Goal: Complete application form: Complete application form

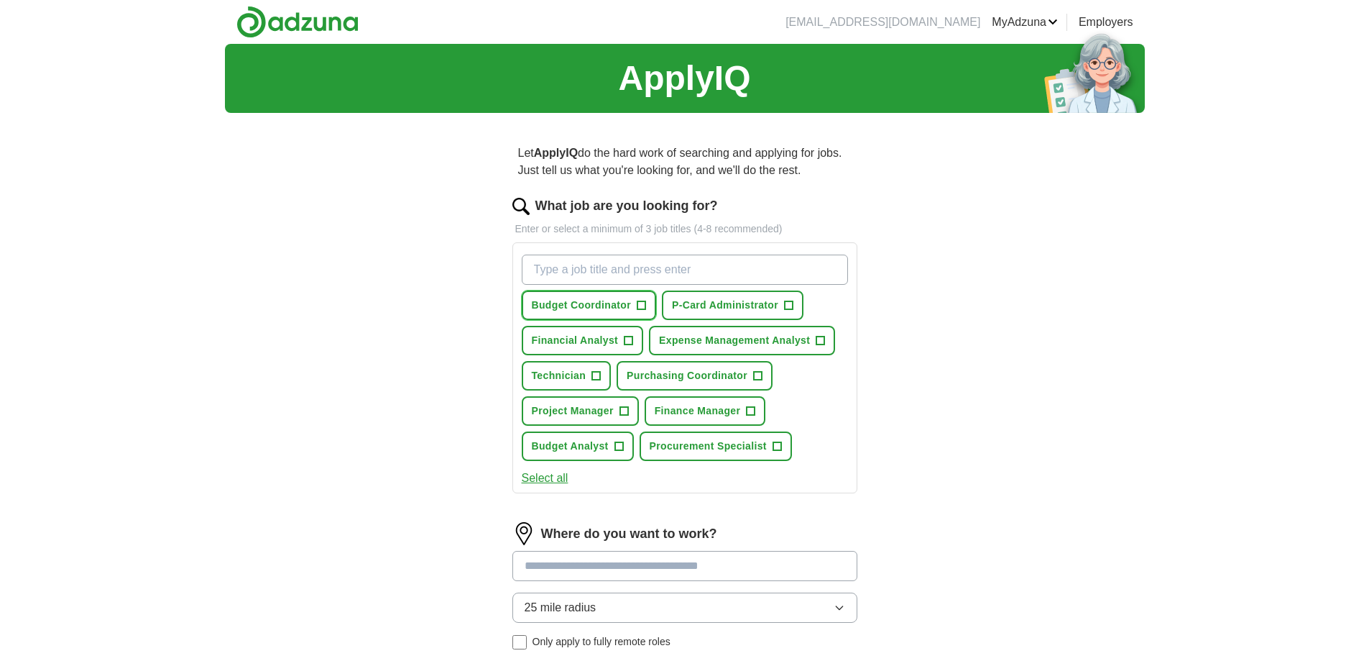
click at [643, 304] on span "+" at bounding box center [642, 306] width 9 height 12
click at [792, 306] on span "+" at bounding box center [789, 306] width 9 height 12
click at [823, 341] on span "+" at bounding box center [821, 341] width 9 height 12
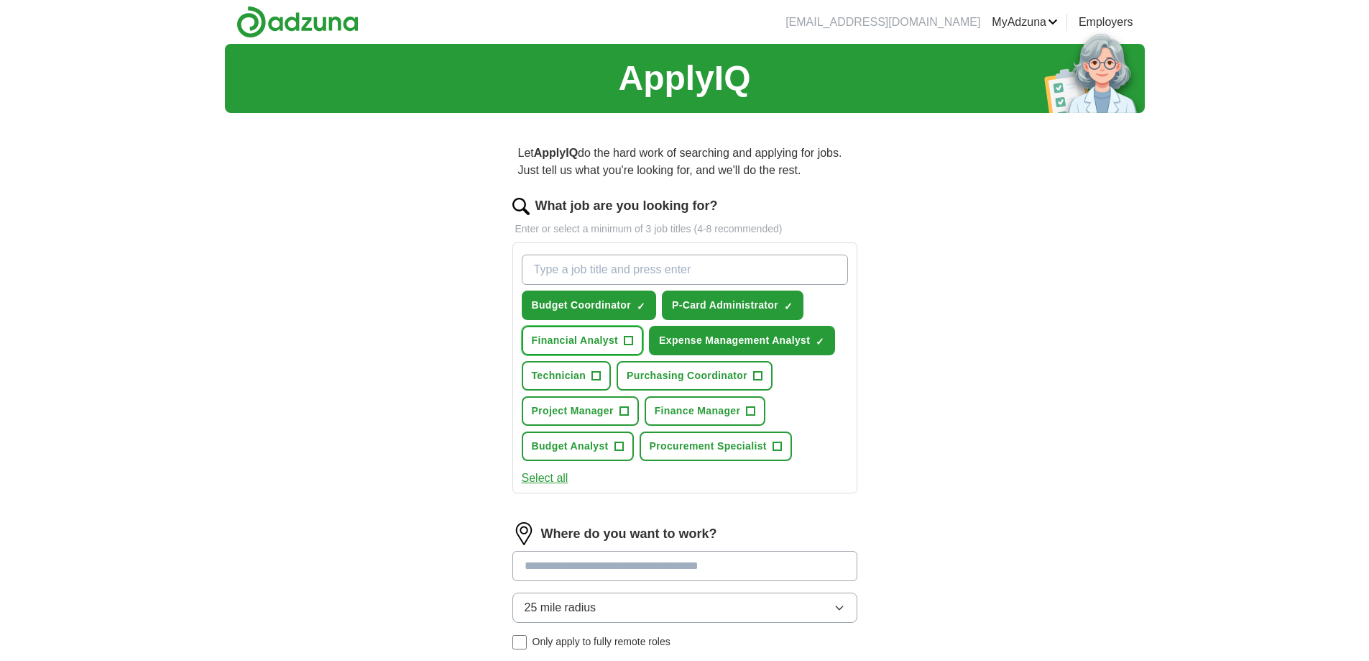
click at [626, 340] on span "+" at bounding box center [629, 341] width 9 height 12
click at [602, 372] on button "Technician +" at bounding box center [567, 375] width 90 height 29
click at [758, 379] on span "+" at bounding box center [758, 376] width 9 height 12
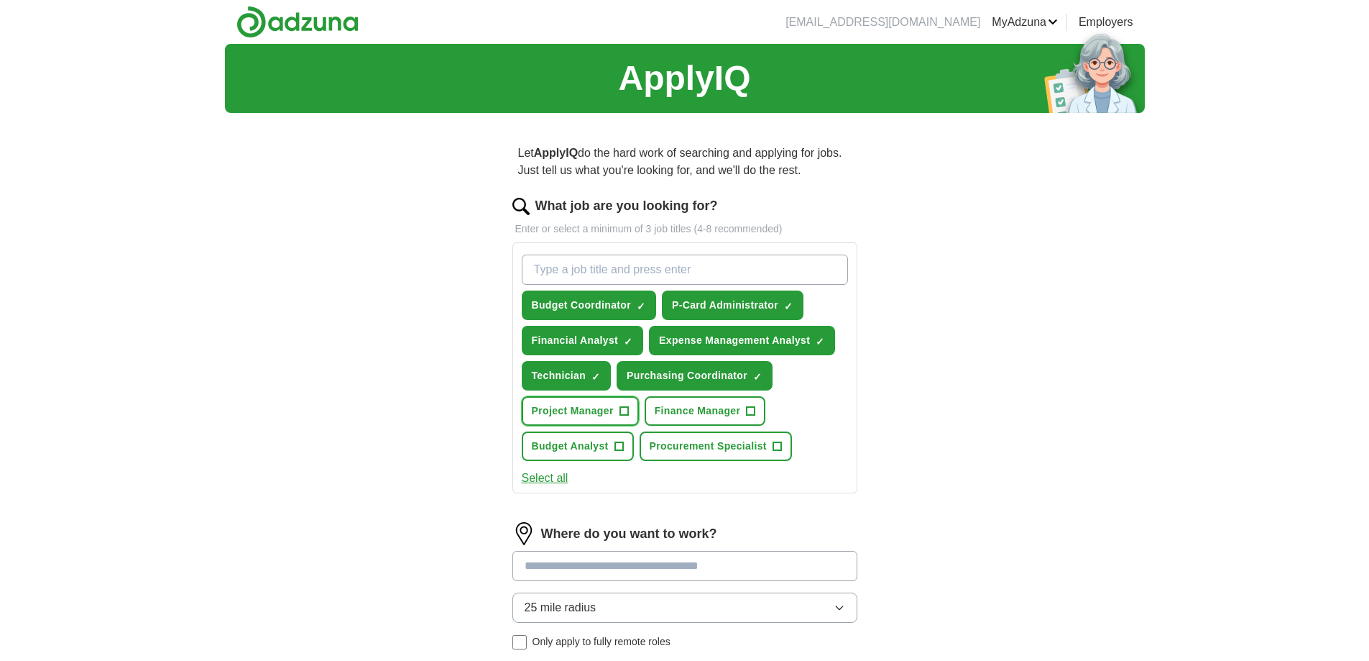
click at [627, 411] on span "+" at bounding box center [624, 411] width 9 height 12
click at [622, 447] on span "+" at bounding box center [619, 447] width 9 height 12
click at [780, 447] on span "+" at bounding box center [777, 447] width 9 height 12
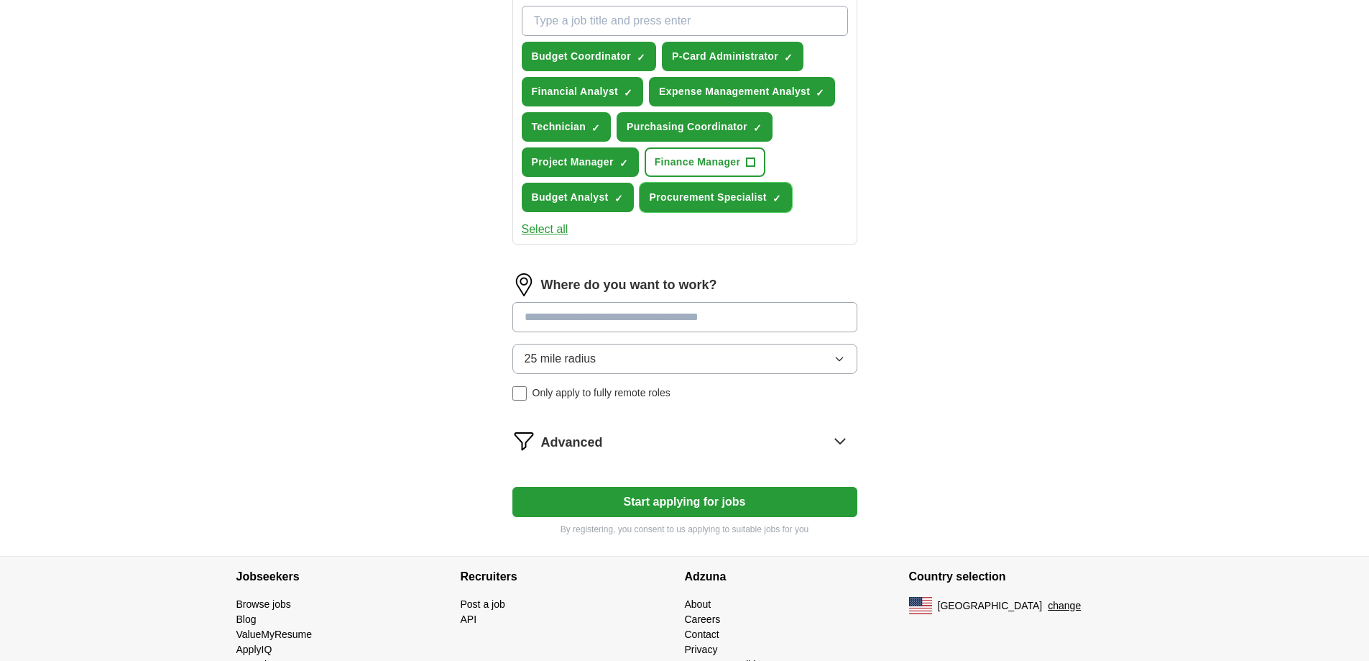
scroll to position [249, 0]
click at [757, 326] on input at bounding box center [684, 316] width 345 height 30
type input "******"
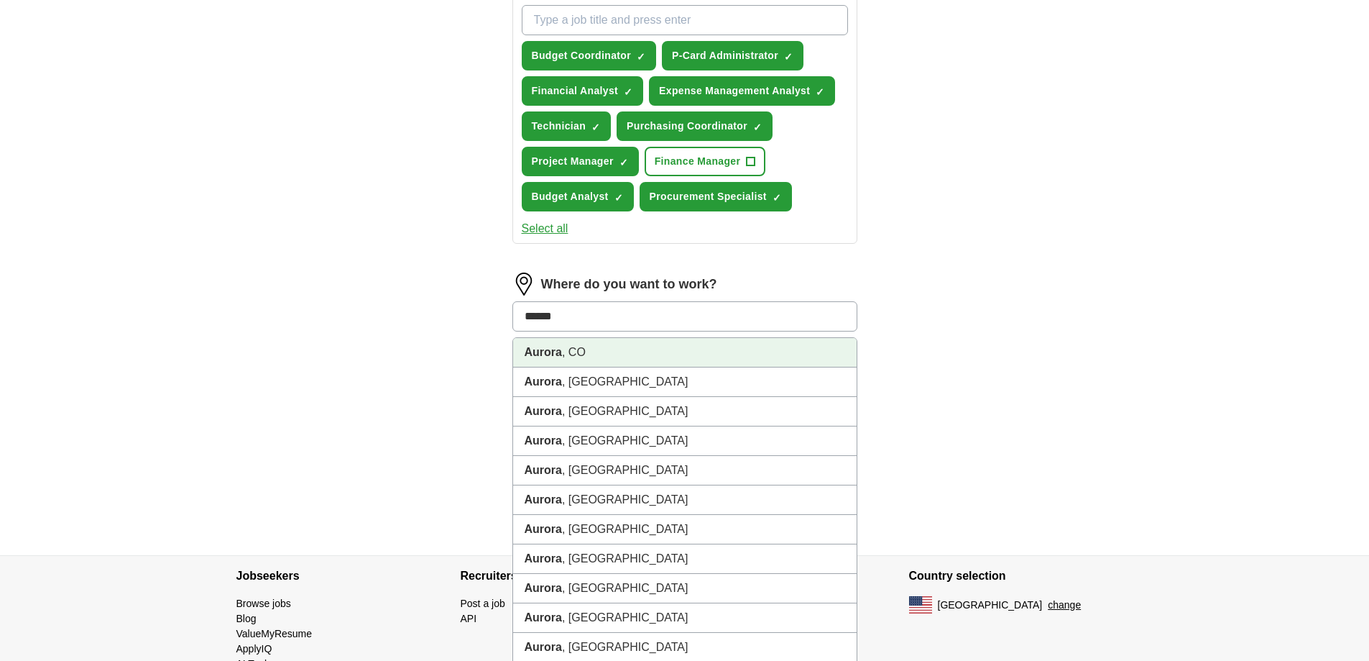
click at [723, 353] on li "Aurora , [GEOGRAPHIC_DATA]" at bounding box center [685, 352] width 344 height 29
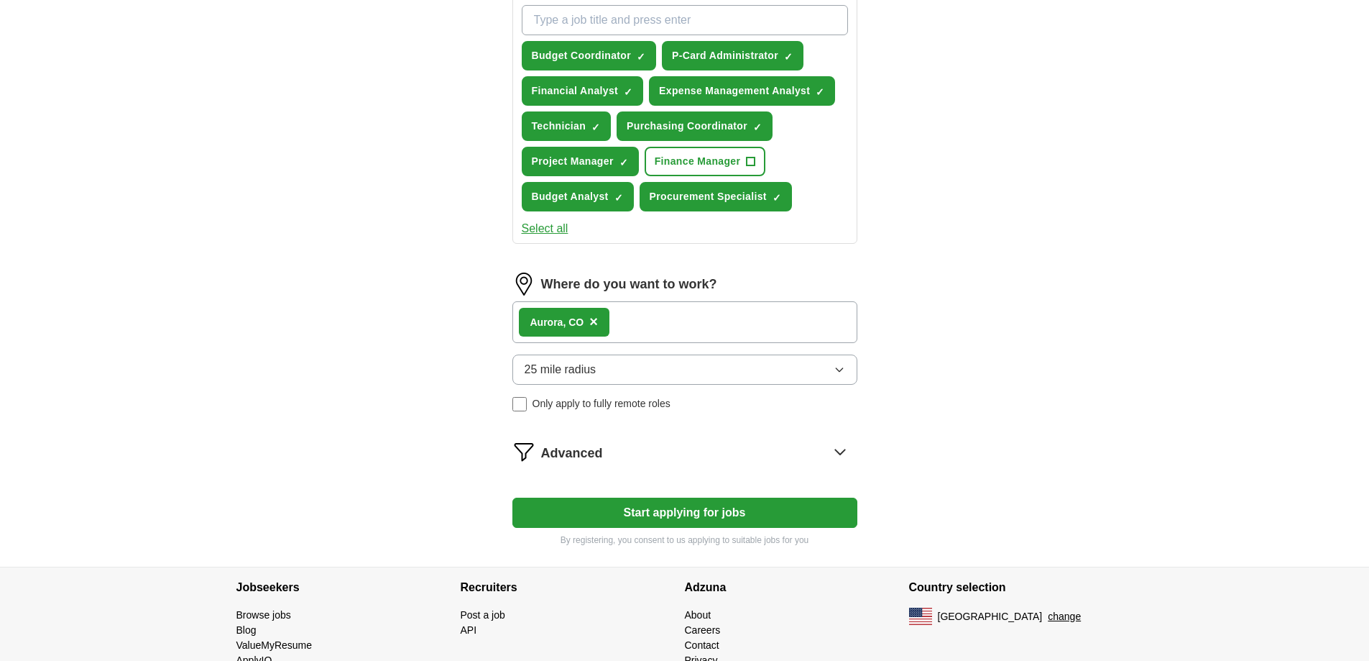
click at [842, 448] on icon at bounding box center [840, 451] width 23 height 23
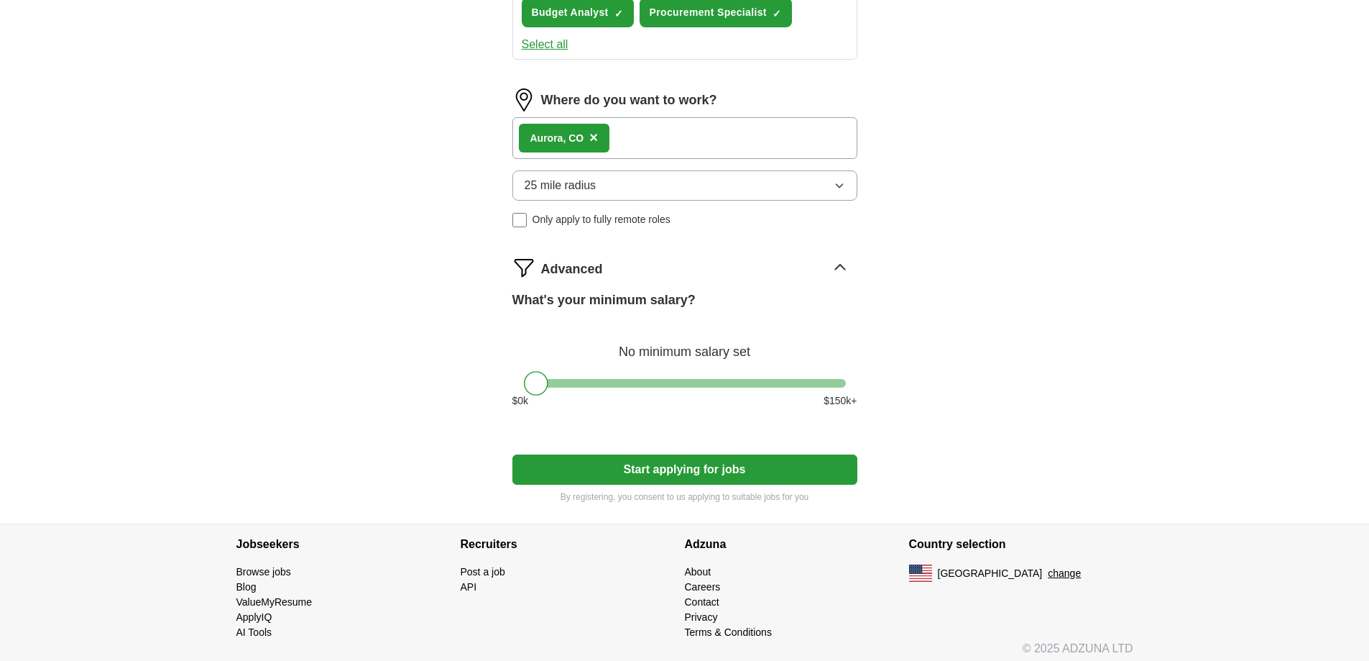
scroll to position [441, 0]
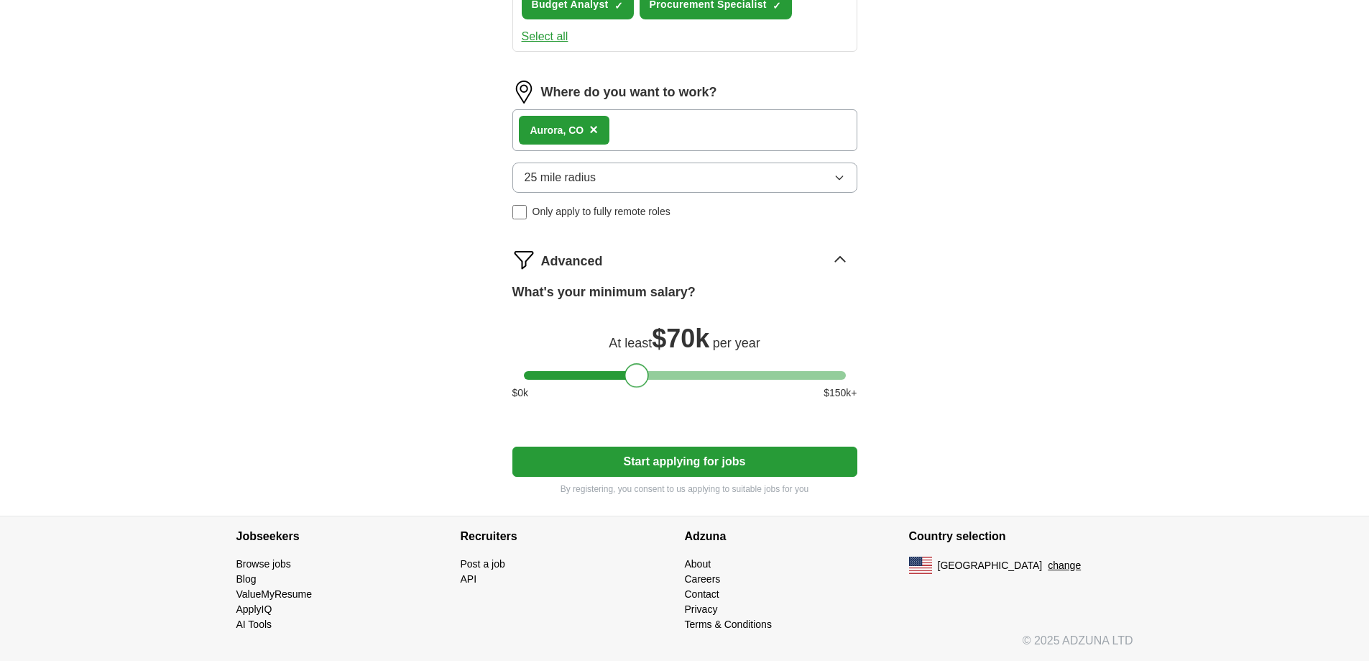
drag, startPoint x: 843, startPoint y: 377, endPoint x: 648, endPoint y: 372, distance: 195.6
click at [648, 372] on div at bounding box center [685, 375] width 322 height 9
click at [648, 372] on div at bounding box center [639, 375] width 24 height 24
click at [645, 372] on div at bounding box center [637, 375] width 24 height 24
click at [684, 459] on button "Start applying for jobs" at bounding box center [684, 461] width 345 height 30
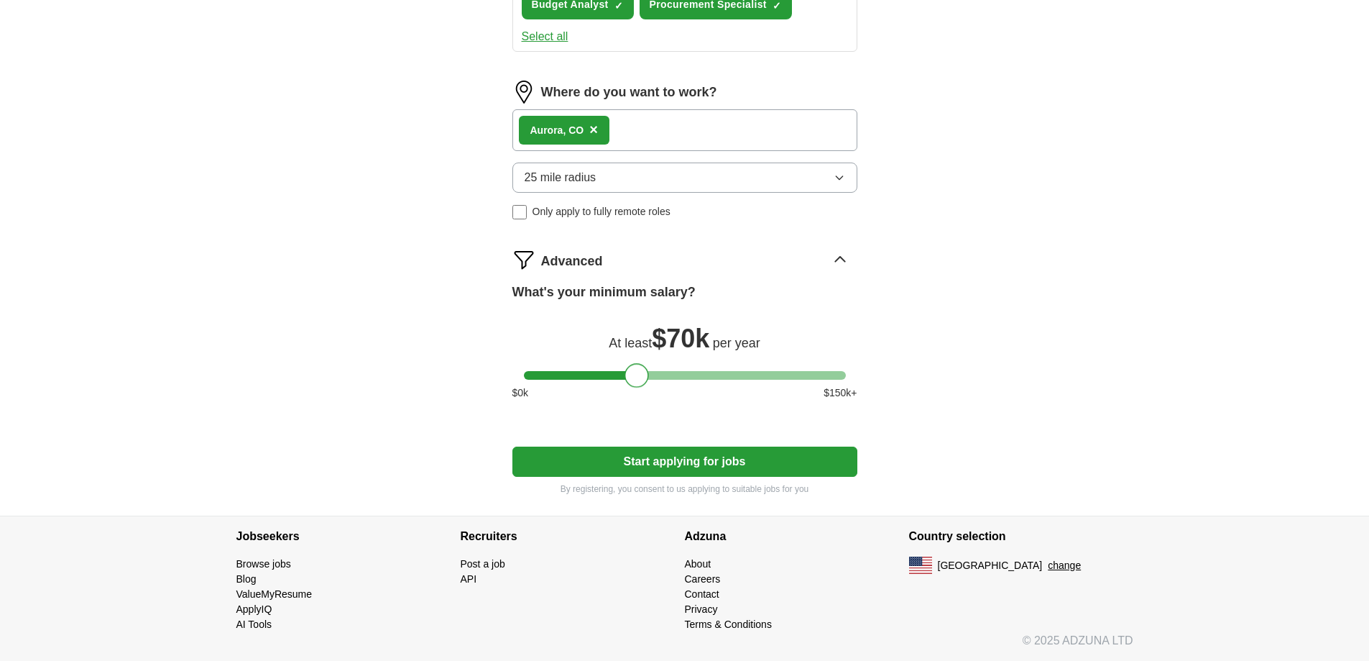
select select "**"
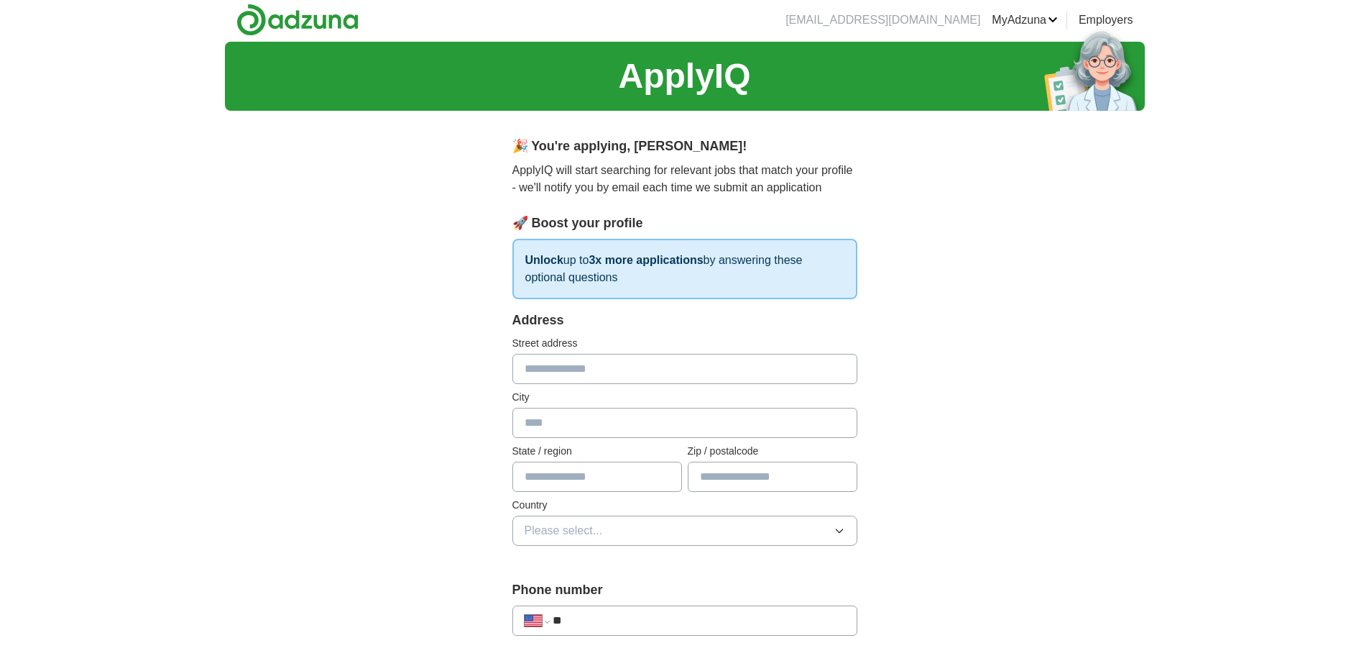
scroll to position [0, 0]
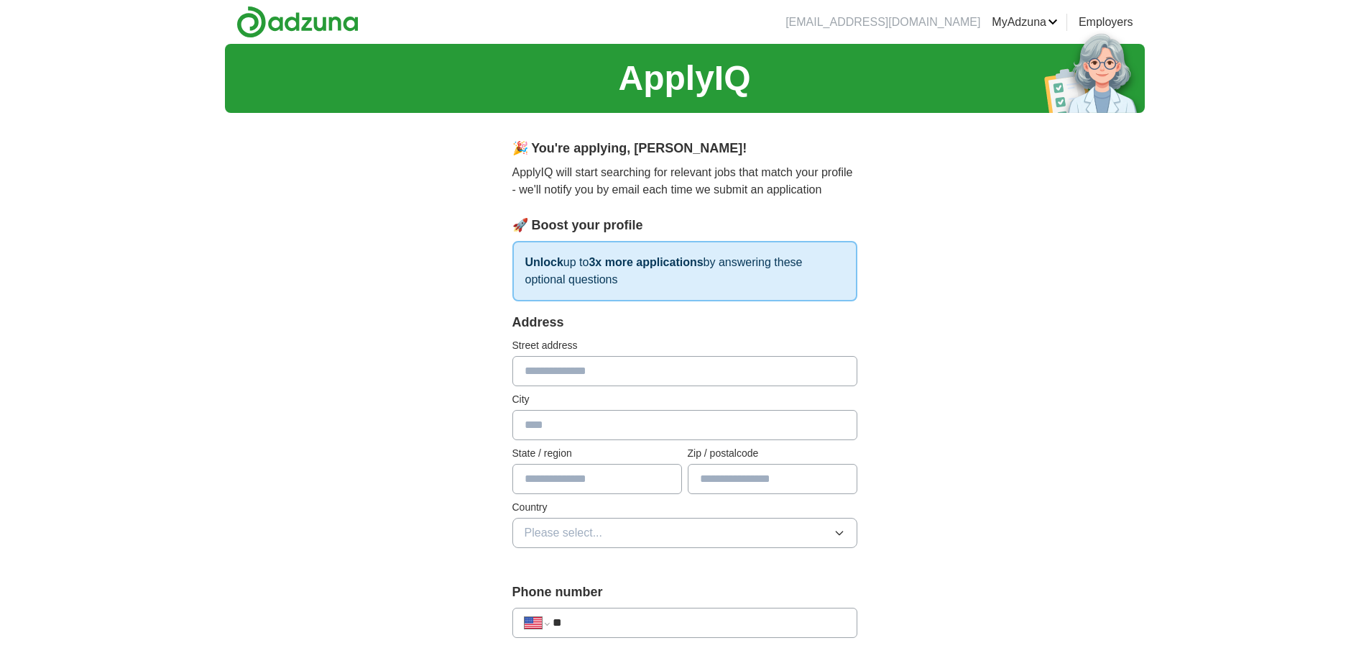
click at [672, 367] on input "text" at bounding box center [684, 371] width 345 height 30
type input "**********"
type input "******"
type input "**"
type input "*****"
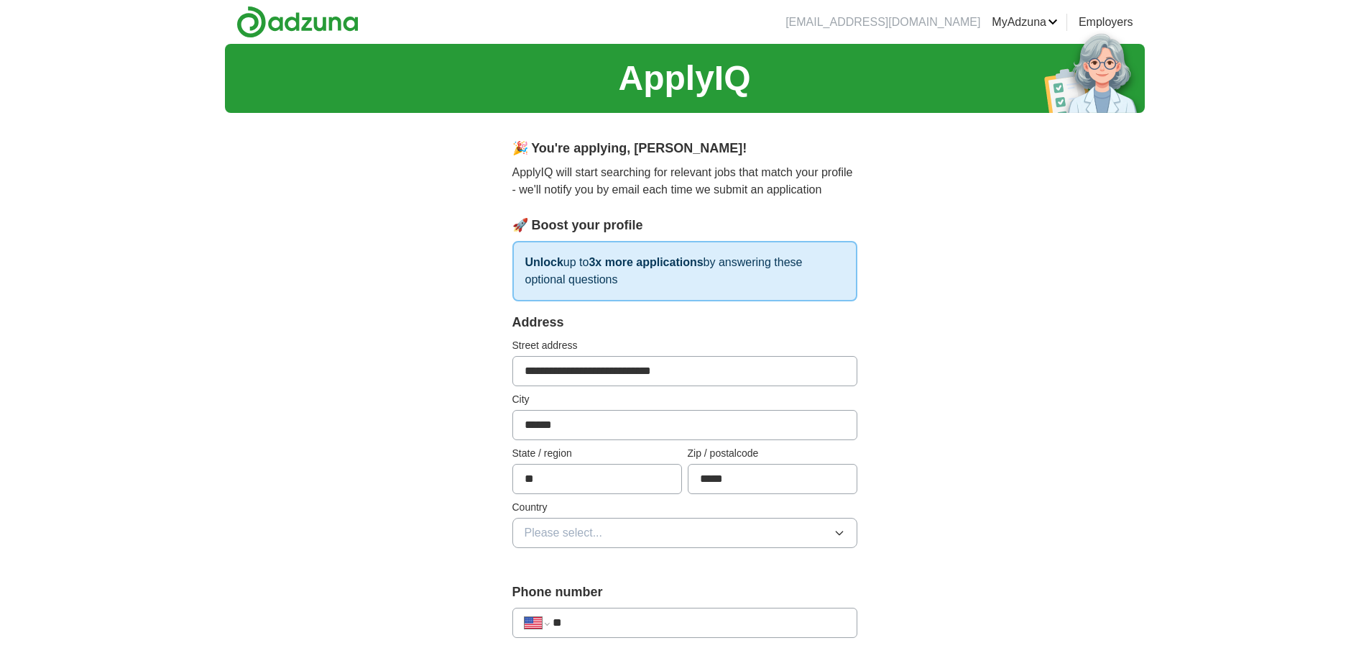
click at [625, 533] on button "Please select..." at bounding box center [684, 533] width 345 height 30
click at [603, 589] on div "[GEOGRAPHIC_DATA]" at bounding box center [685, 595] width 321 height 17
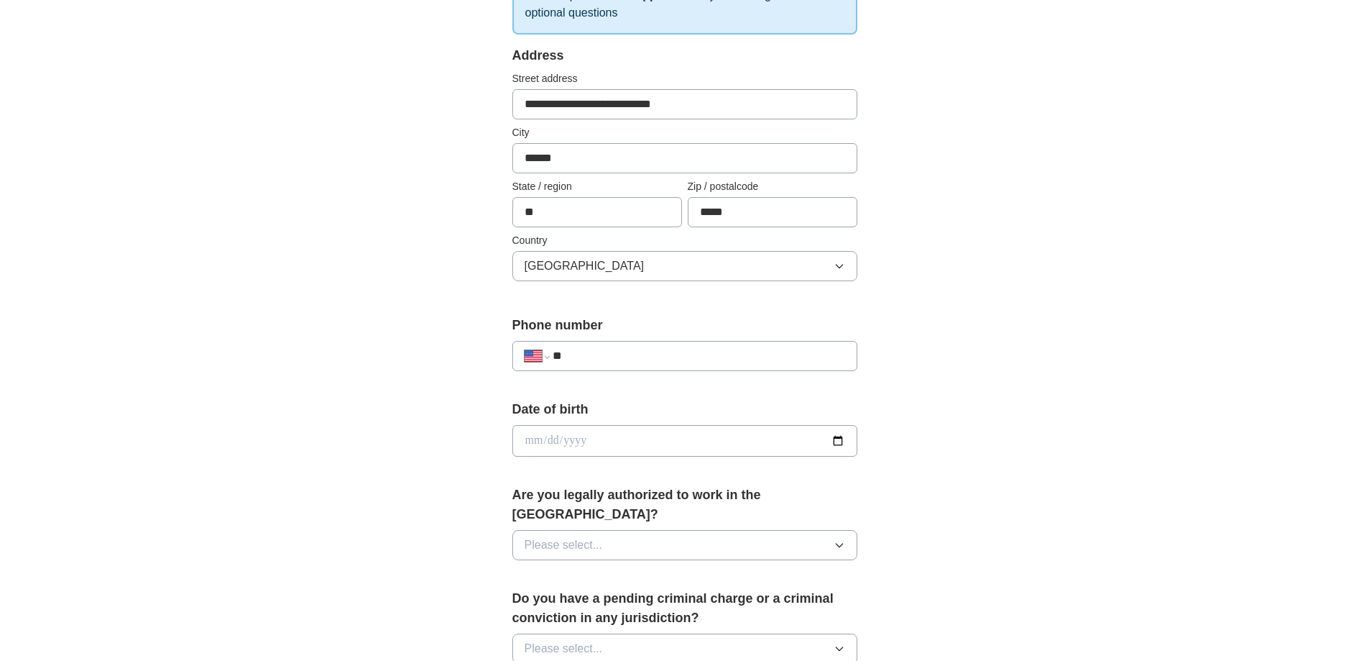
scroll to position [268, 0]
click at [656, 362] on input "**" at bounding box center [699, 354] width 292 height 17
type input "**********"
click at [694, 528] on button "Please select..." at bounding box center [684, 543] width 345 height 30
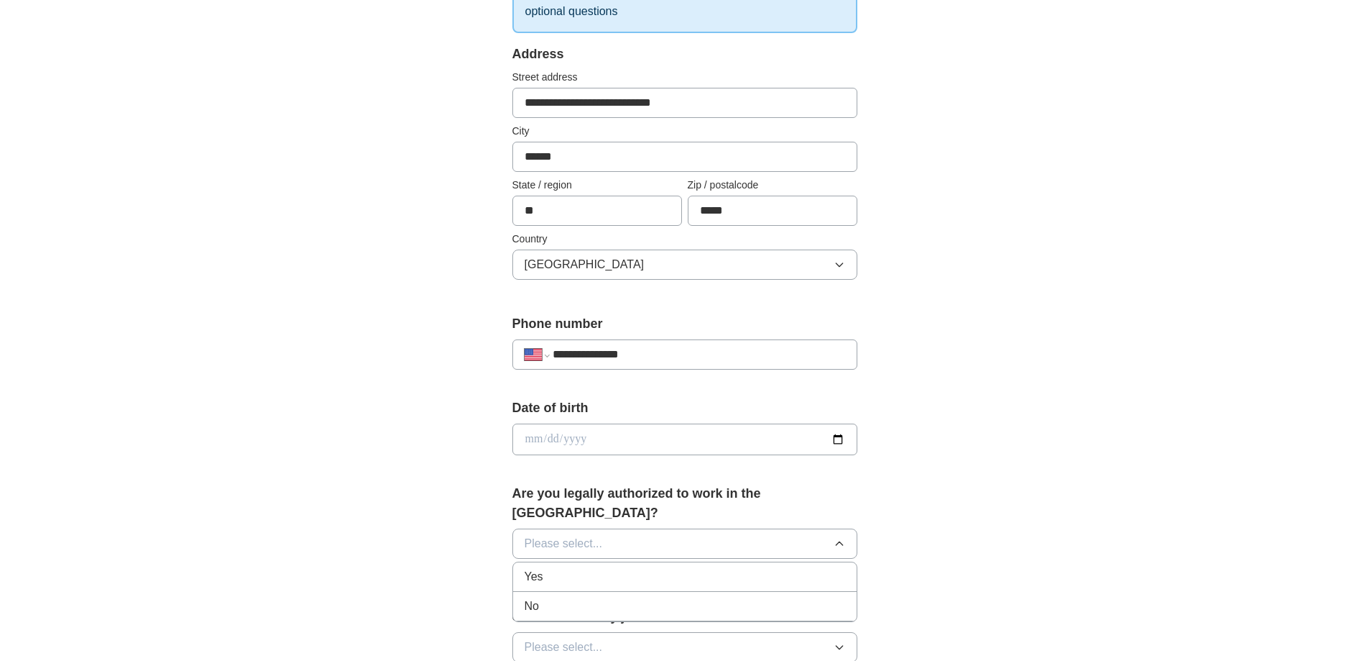
click at [679, 568] on div "Yes" at bounding box center [685, 576] width 321 height 17
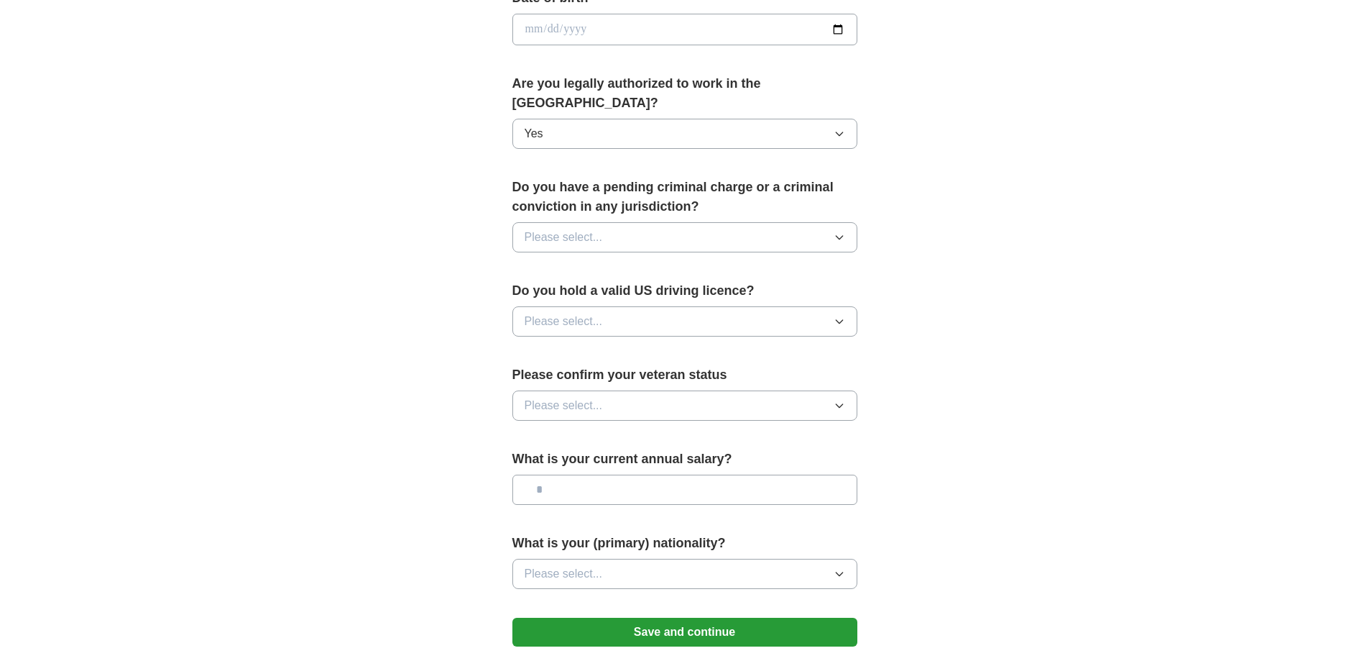
scroll to position [681, 0]
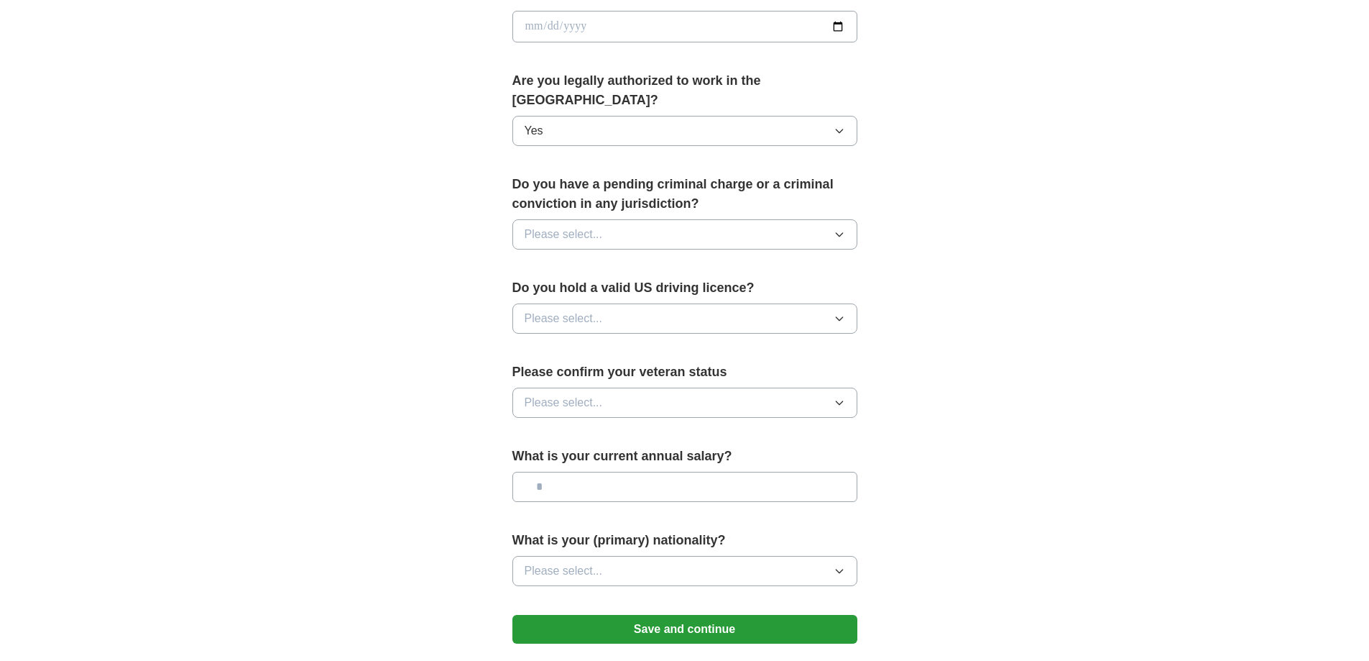
click at [798, 220] on button "Please select..." at bounding box center [684, 234] width 345 height 30
click at [760, 288] on div "No" at bounding box center [685, 296] width 321 height 17
click at [743, 303] on button "Please select..." at bounding box center [684, 318] width 345 height 30
click at [725, 343] on div "Yes" at bounding box center [685, 351] width 321 height 17
click at [689, 387] on button "Please select..." at bounding box center [684, 402] width 345 height 30
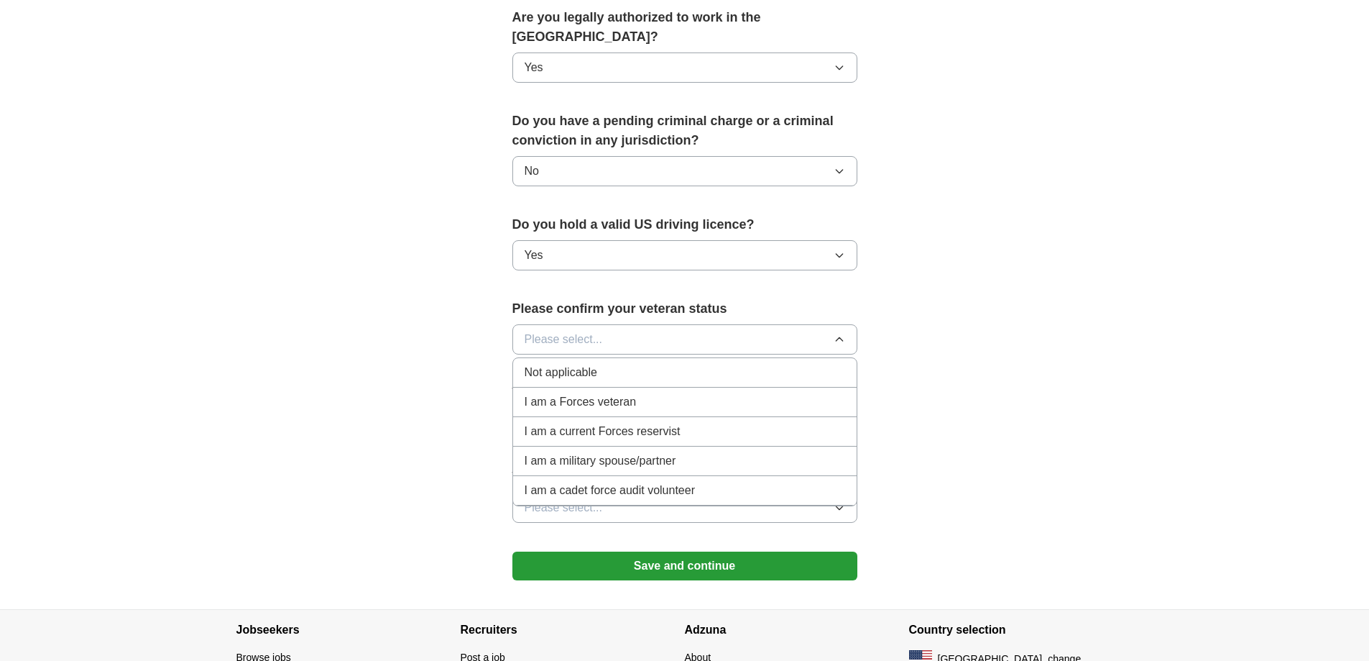
scroll to position [753, 0]
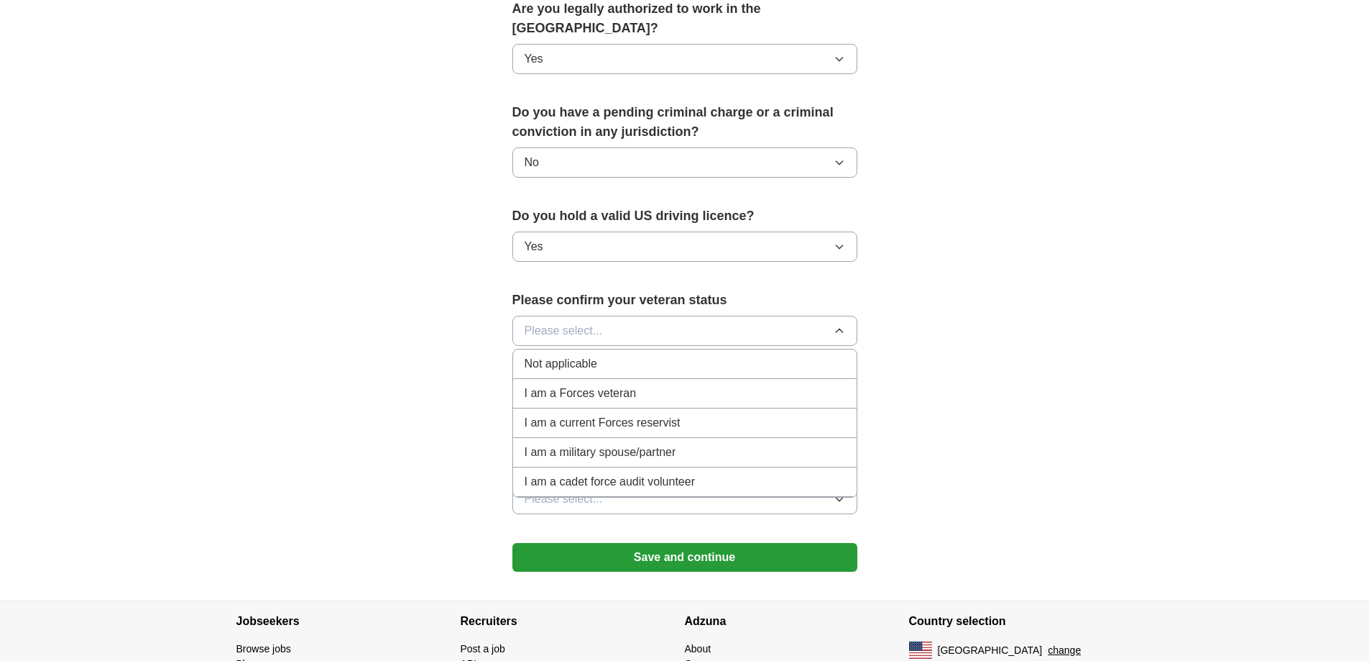
click at [599, 355] on div "Not applicable" at bounding box center [685, 363] width 321 height 17
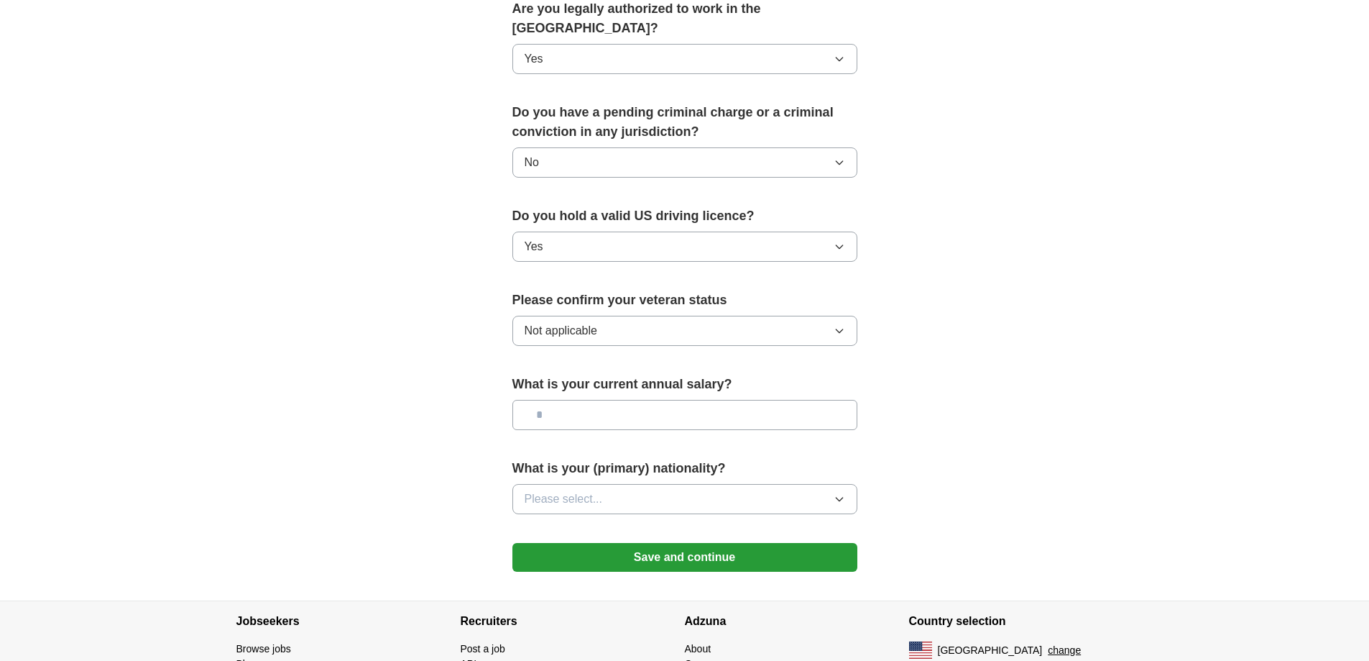
click at [612, 400] on input "text" at bounding box center [684, 415] width 345 height 30
type input "*******"
click at [608, 484] on button "Please select..." at bounding box center [684, 499] width 345 height 30
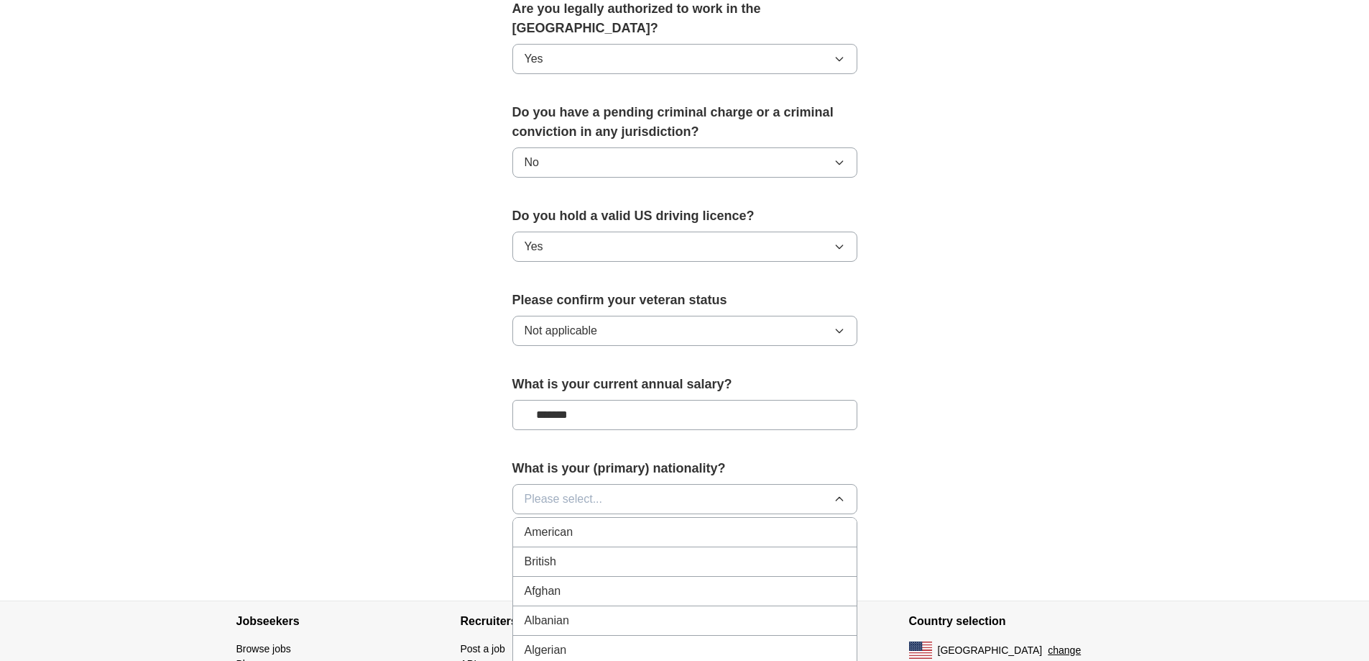
click at [589, 523] on div "American" at bounding box center [685, 531] width 321 height 17
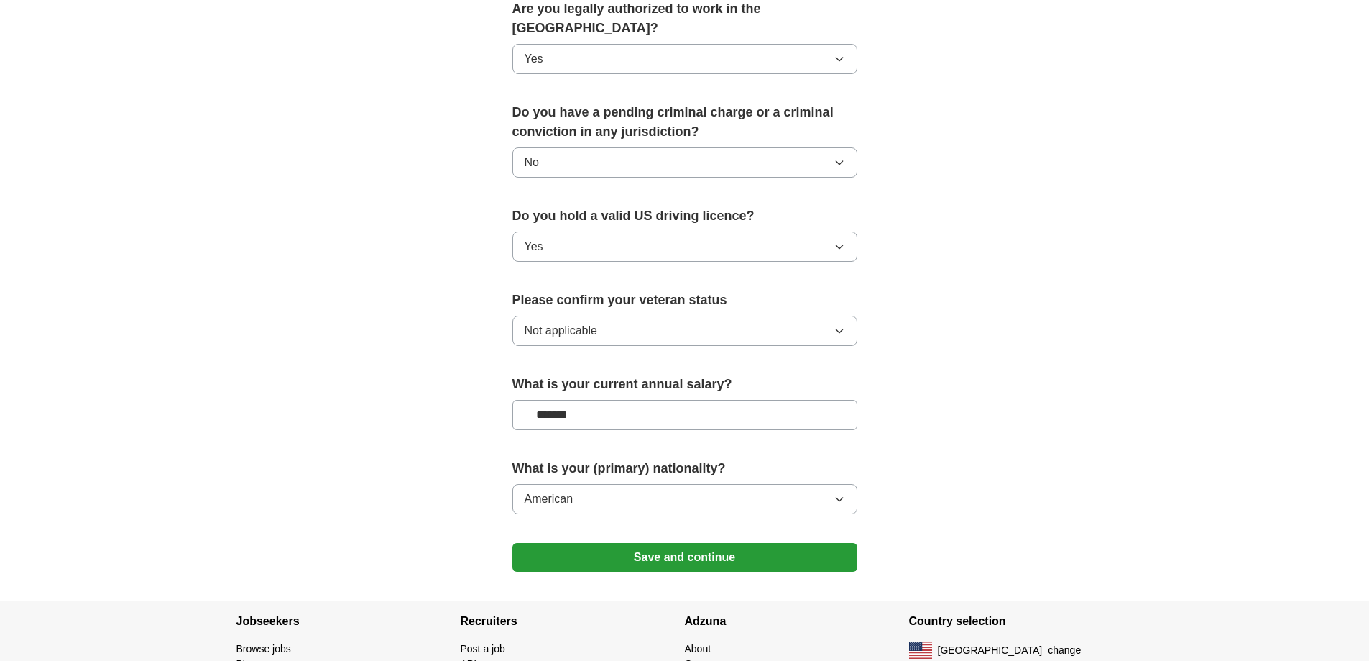
click at [615, 543] on button "Save and continue" at bounding box center [684, 557] width 345 height 29
